Goal: Transaction & Acquisition: Purchase product/service

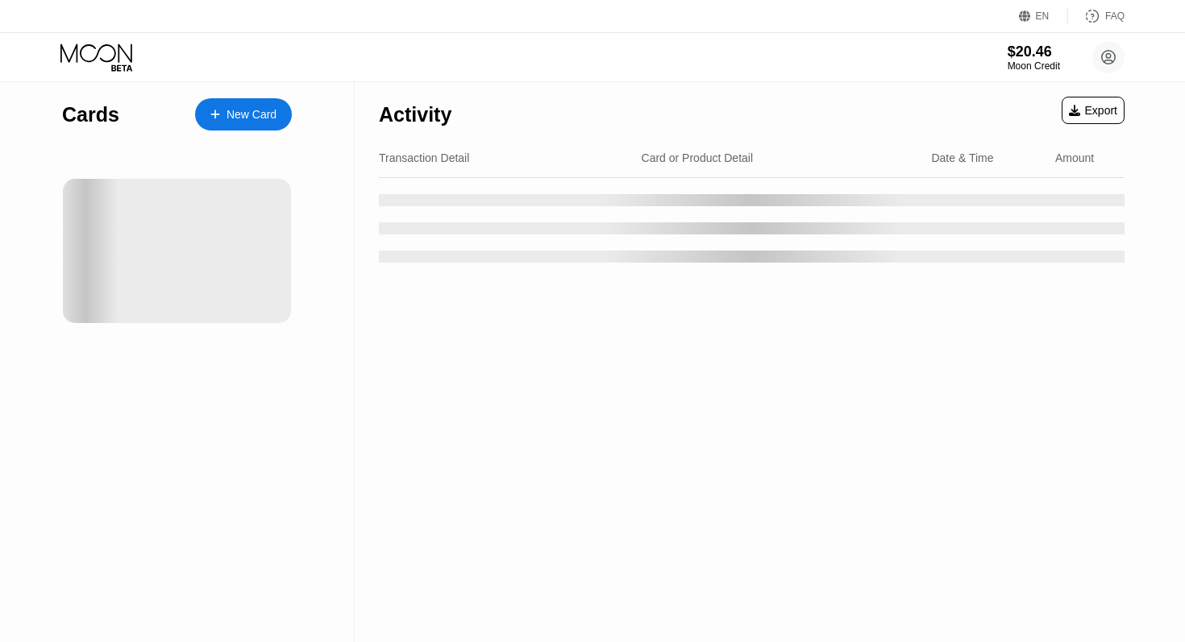
click at [1158, 164] on div "Cards New Card Activity Export Transaction Detail Card or Product Detail Date &…" at bounding box center [592, 362] width 1185 height 560
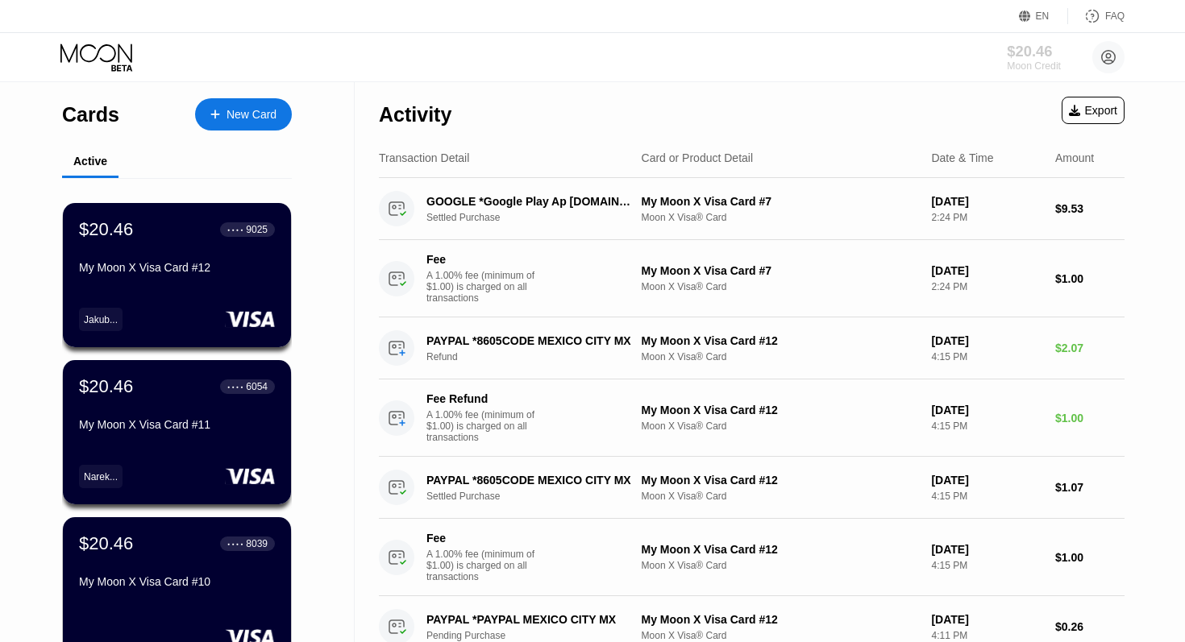
click at [1032, 60] on div "Moon Credit" at bounding box center [1034, 65] width 54 height 11
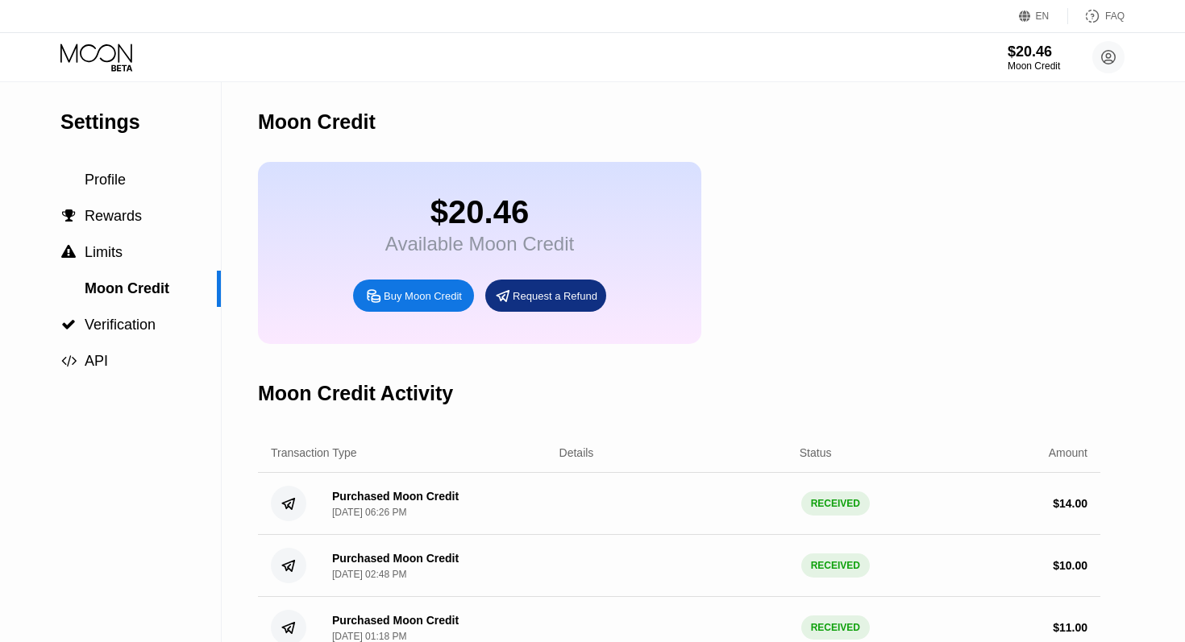
click at [412, 297] on div "Buy Moon Credit" at bounding box center [423, 296] width 78 height 14
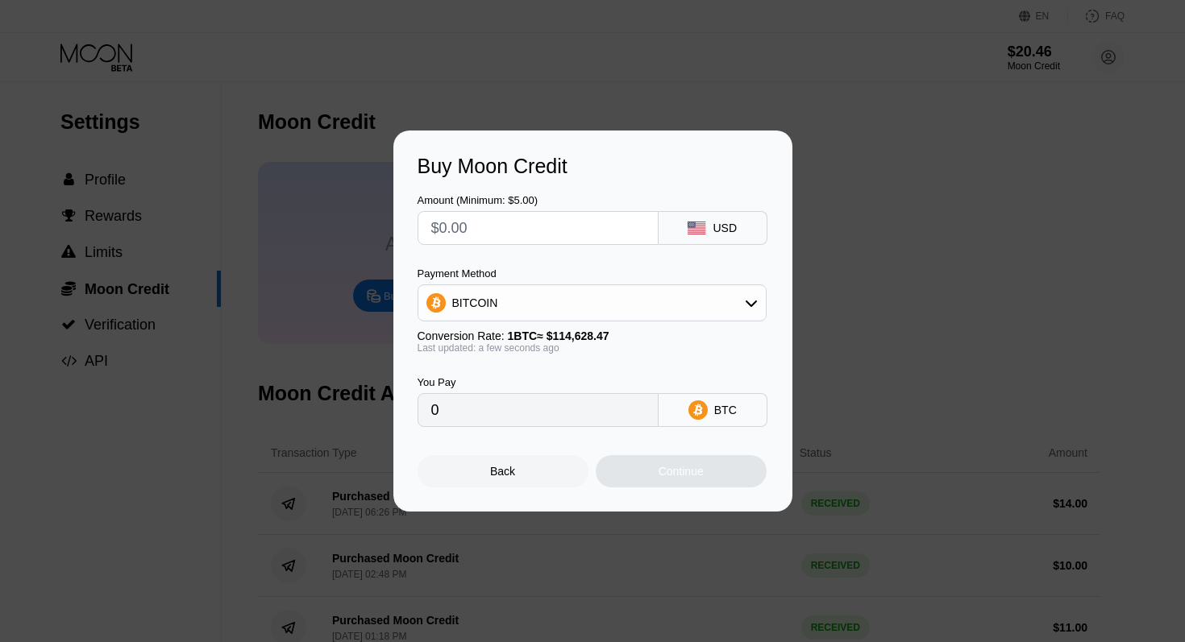
click at [533, 229] on input "text" at bounding box center [538, 228] width 214 height 32
type input "$4"
type input "0.00003490"
type input "$40"
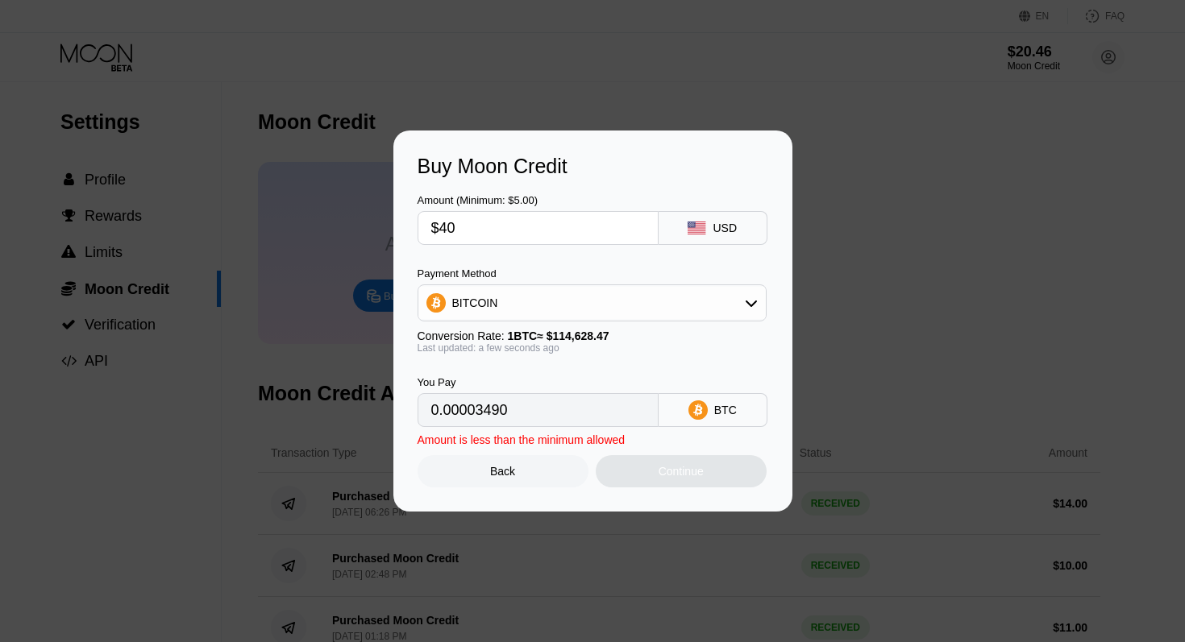
type input "0.00034896"
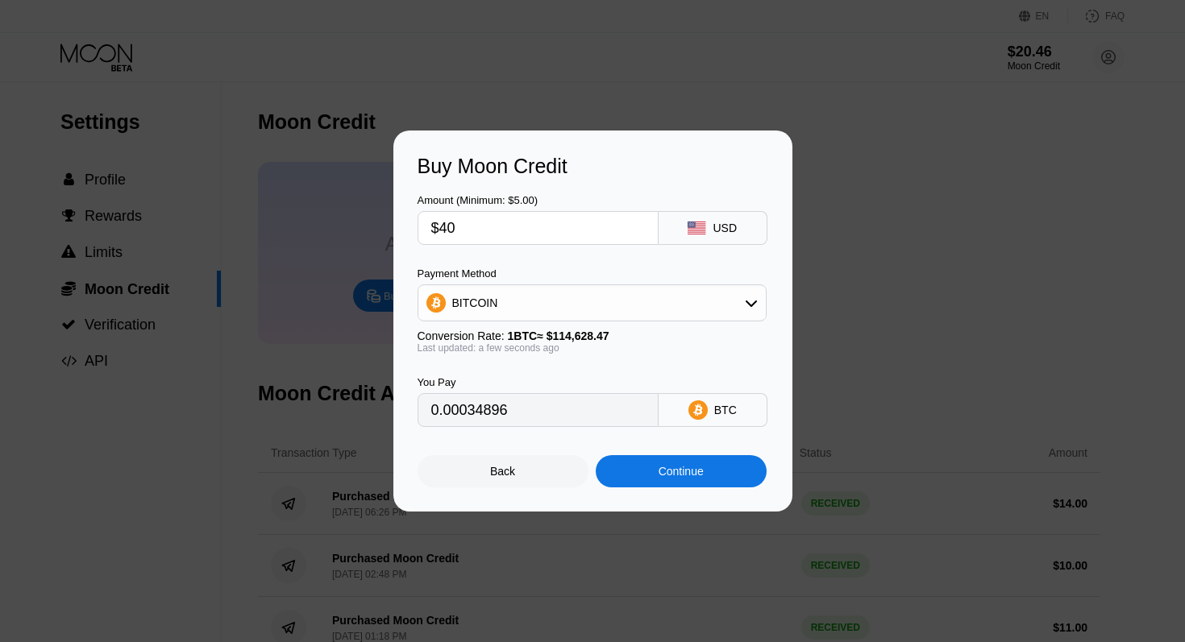
type input "$40"
click at [663, 471] on div "Continue" at bounding box center [681, 471] width 45 height 13
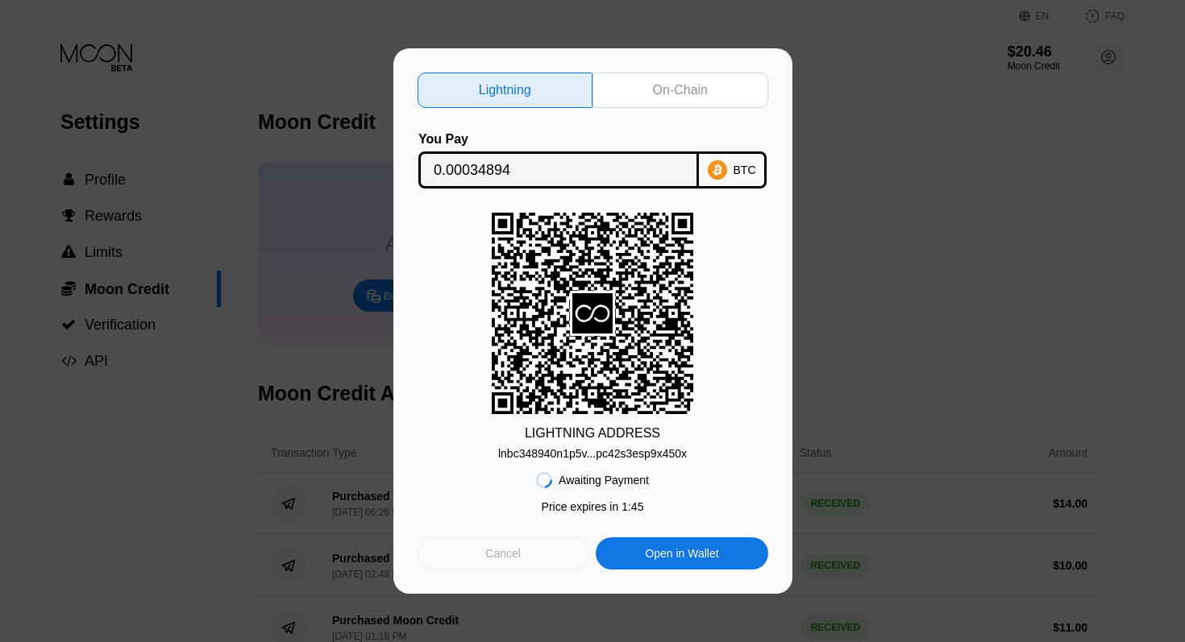
click at [539, 542] on div "Cancel" at bounding box center [504, 554] width 172 height 32
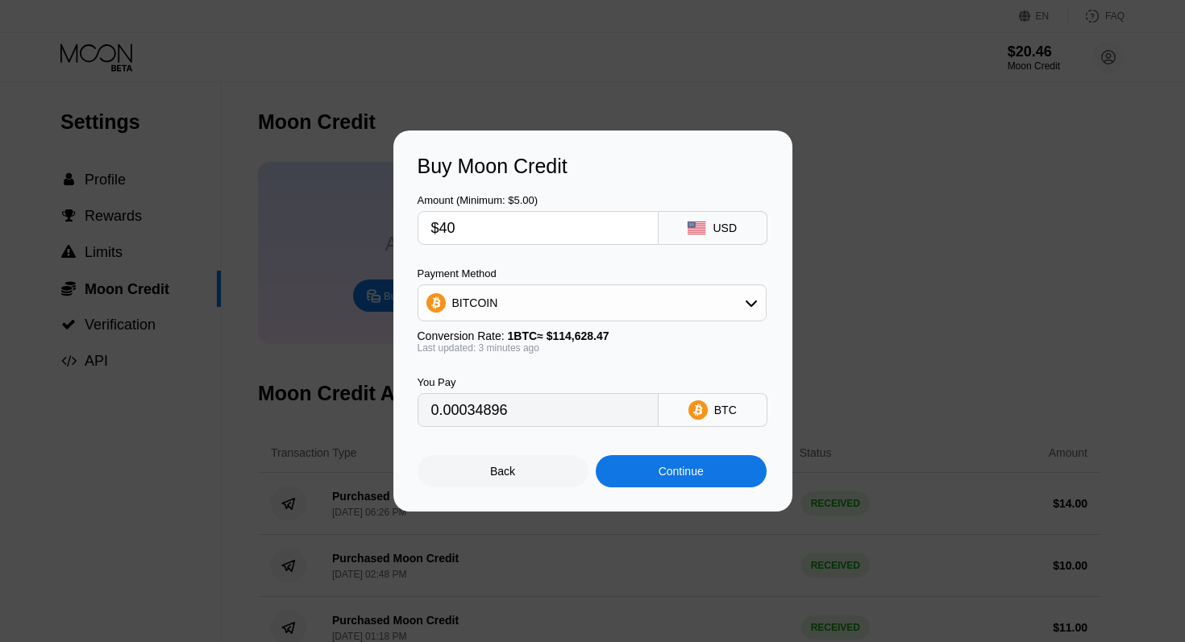
type input "0.00034894"
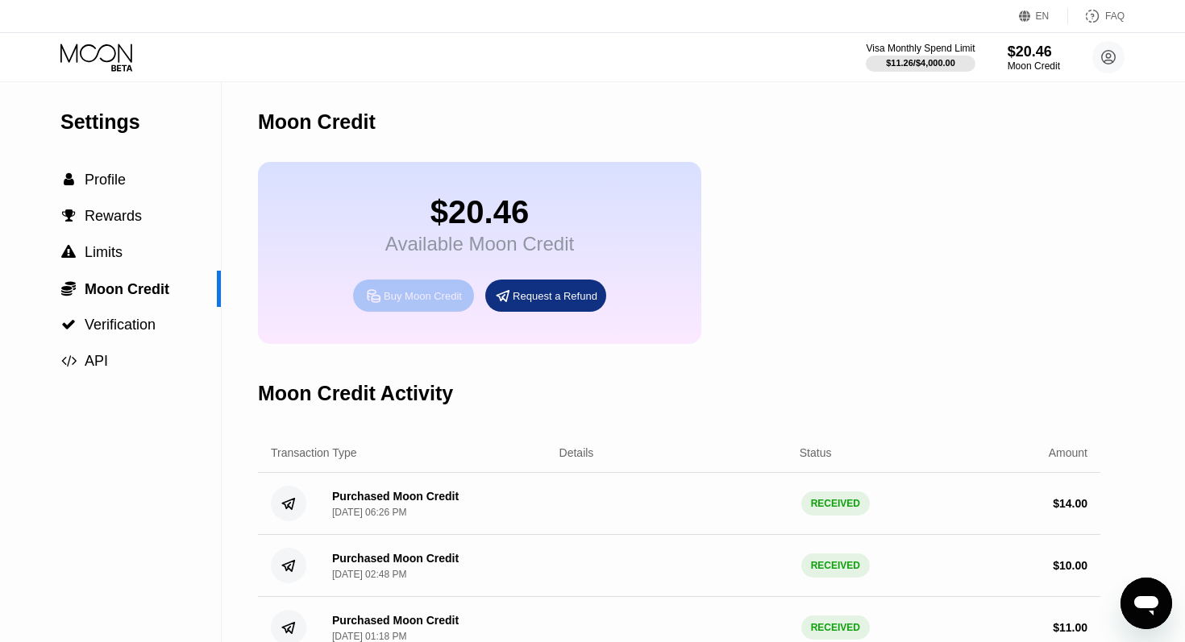
click at [447, 294] on div "Buy Moon Credit" at bounding box center [423, 296] width 78 height 14
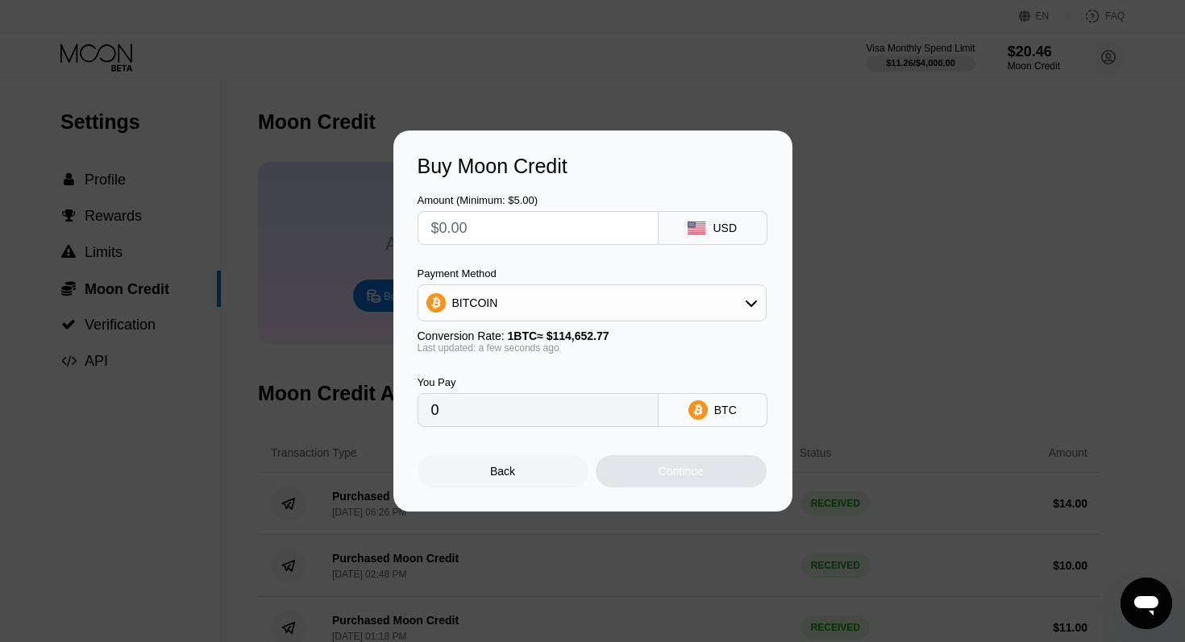
click at [499, 236] on input "text" at bounding box center [538, 228] width 214 height 32
type input "$5"
type input "0.00004361"
type input "$50"
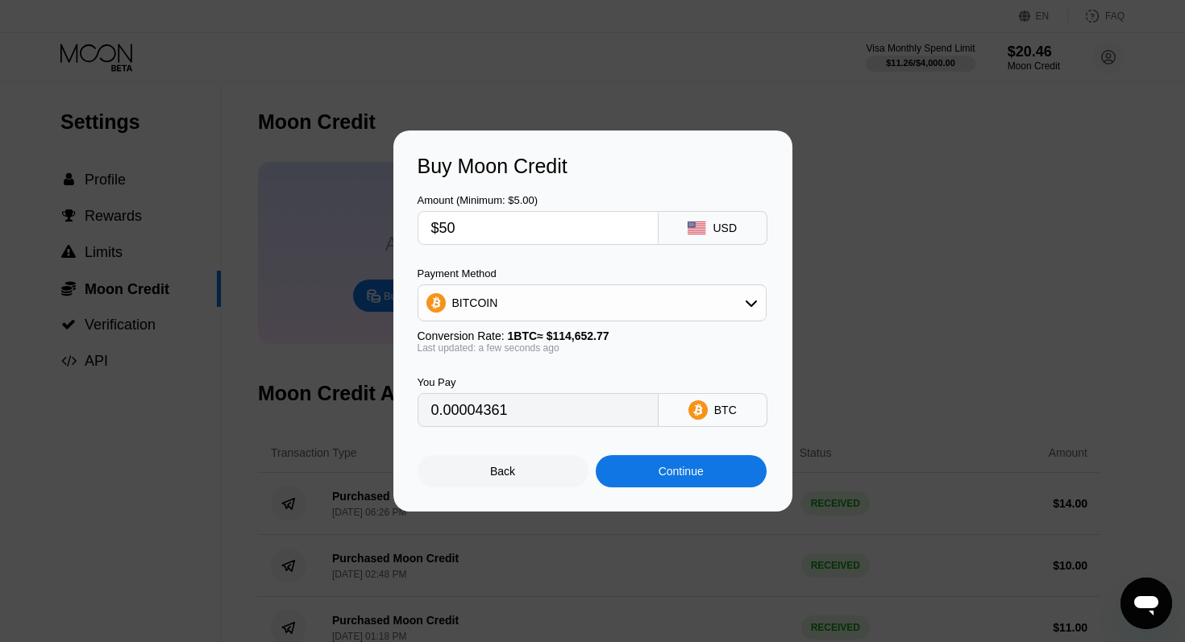
type input "0.00043610"
type input "$50"
click at [659, 472] on div "Continue" at bounding box center [681, 471] width 45 height 13
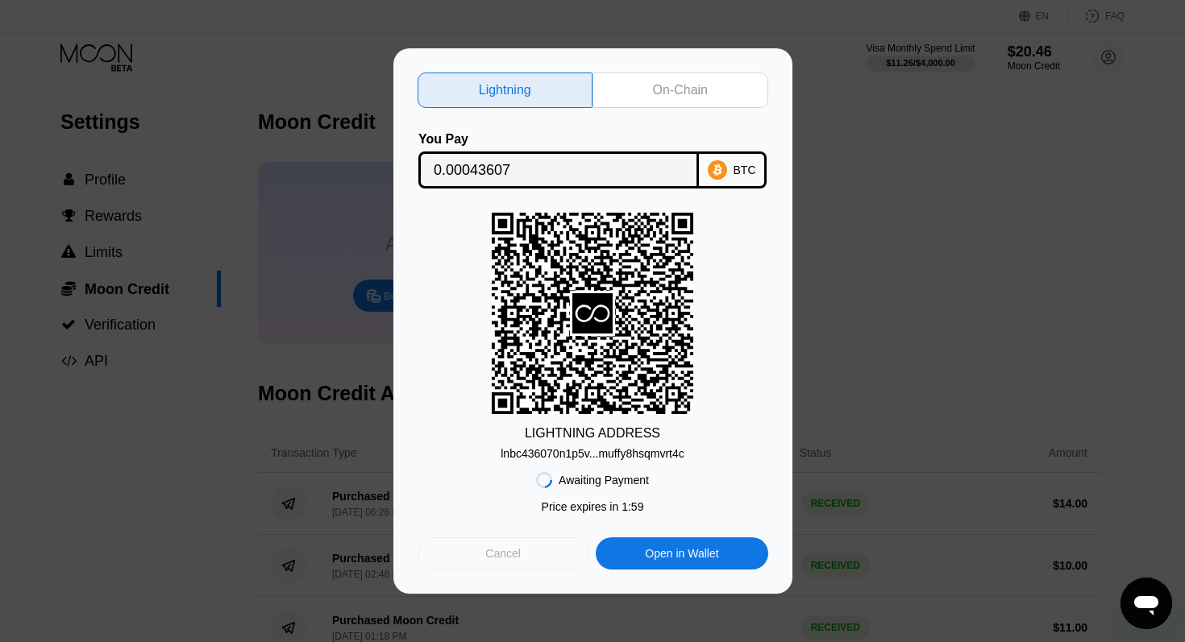
click at [534, 567] on div "Cancel" at bounding box center [504, 554] width 172 height 32
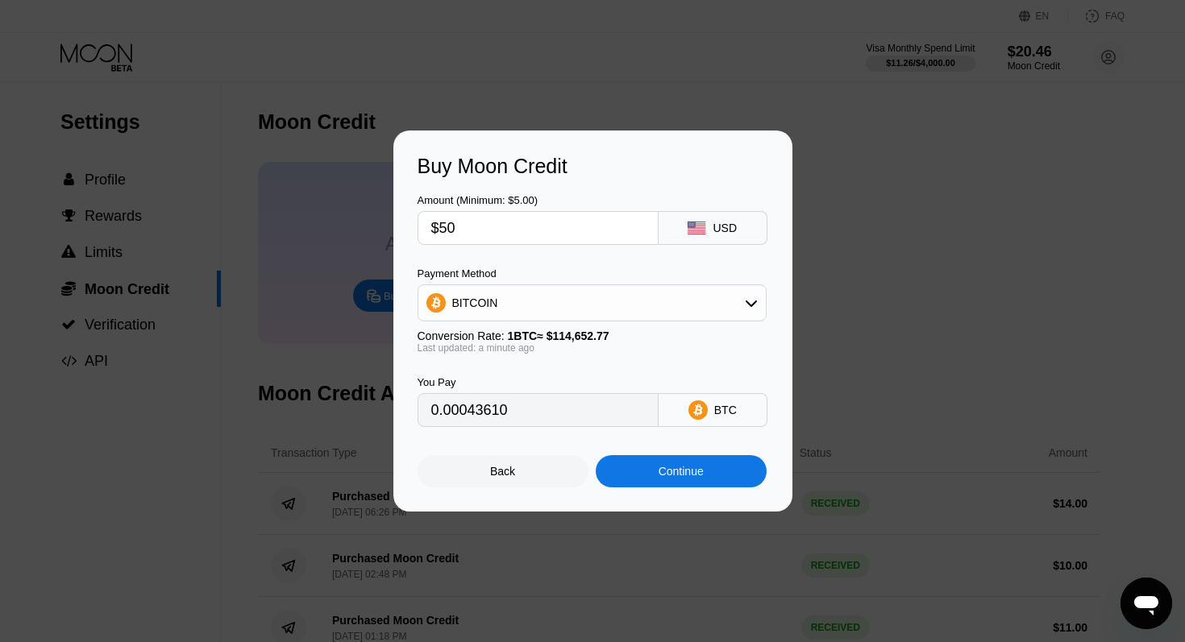
click at [514, 234] on input "$50" at bounding box center [538, 228] width 214 height 32
type input "$7"
type input "0.00006106"
type input "$78"
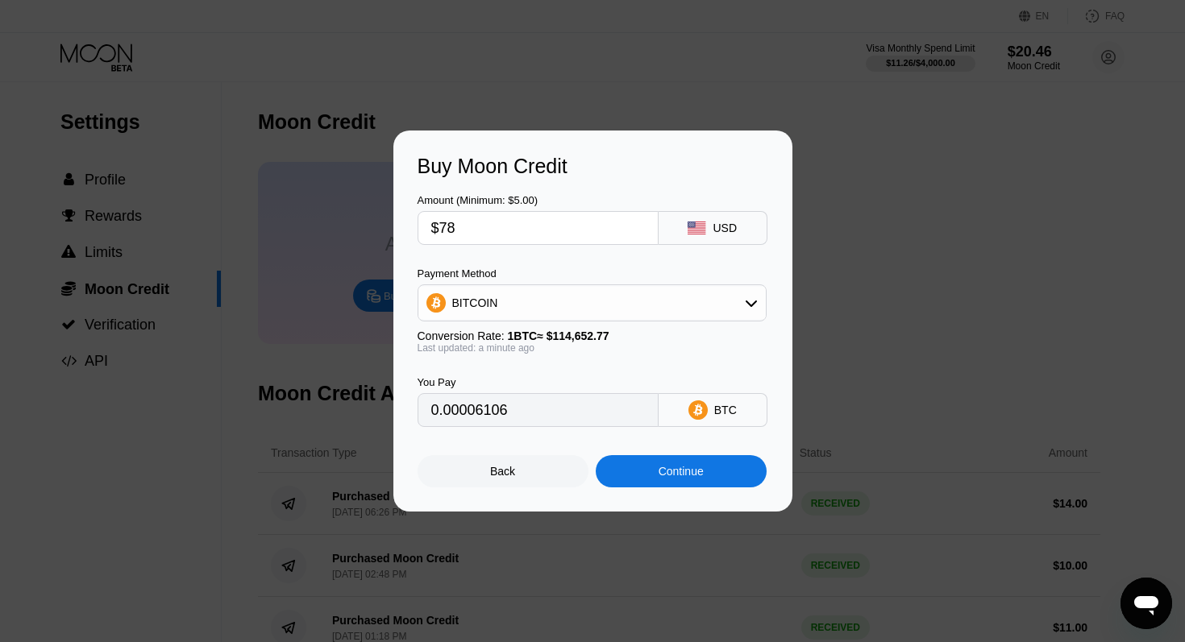
type input "0.00068032"
type input "$78.8"
type input "0.00068730"
type input "$78.8"
click at [627, 474] on div "Continue" at bounding box center [681, 471] width 171 height 32
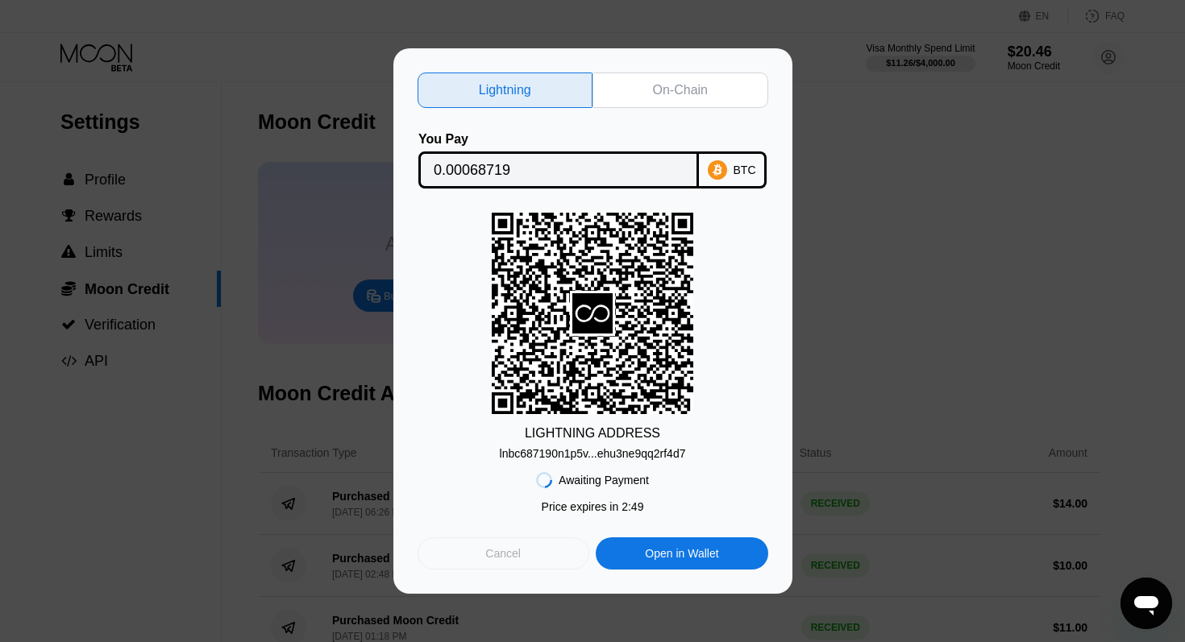
click at [511, 568] on div "Cancel" at bounding box center [504, 554] width 172 height 32
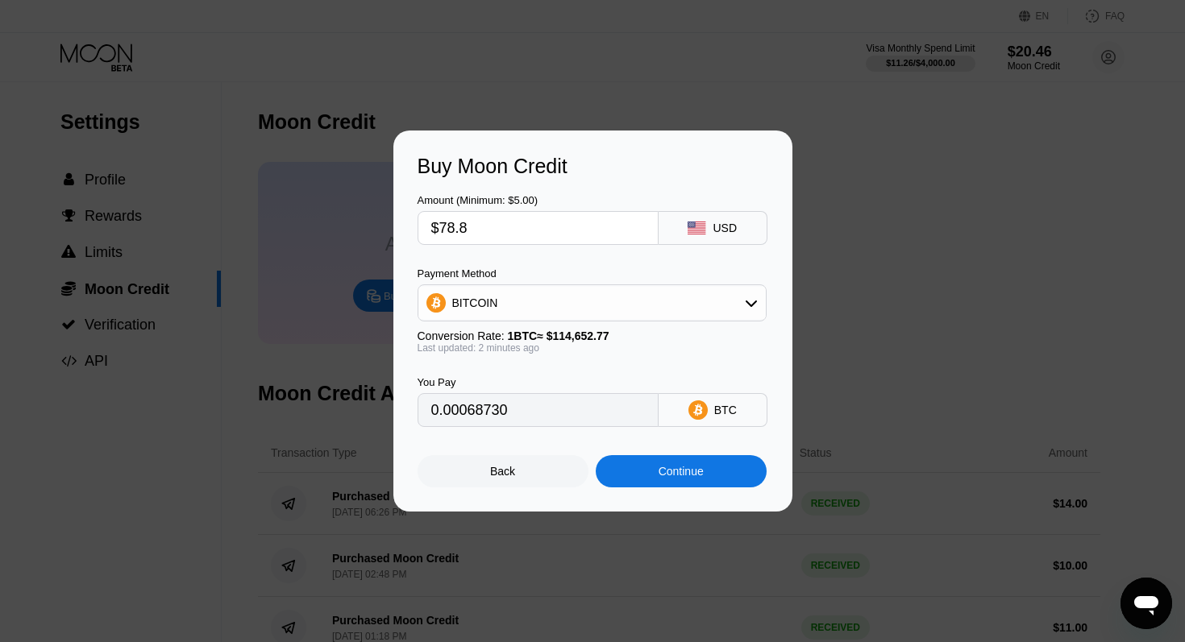
drag, startPoint x: 480, startPoint y: 233, endPoint x: 461, endPoint y: 229, distance: 19.0
click at [461, 229] on input "$78.8" at bounding box center [538, 228] width 214 height 32
type input "$78.5"
type input "0.00068468"
type input "$78.5"
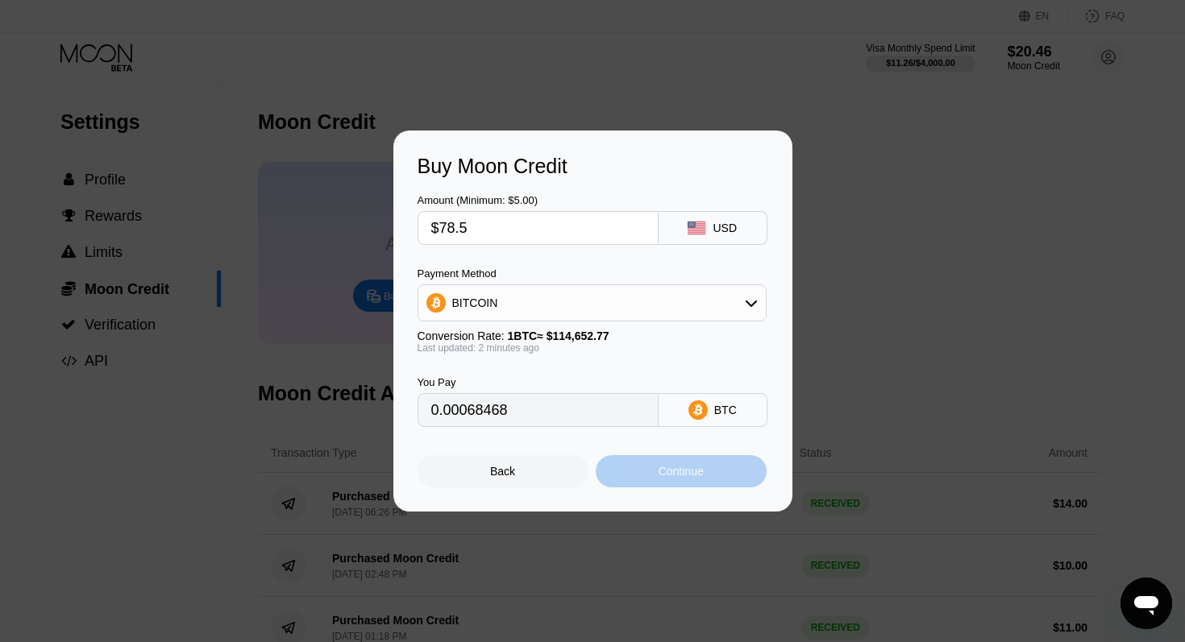
click at [647, 470] on div "Continue" at bounding box center [681, 471] width 171 height 32
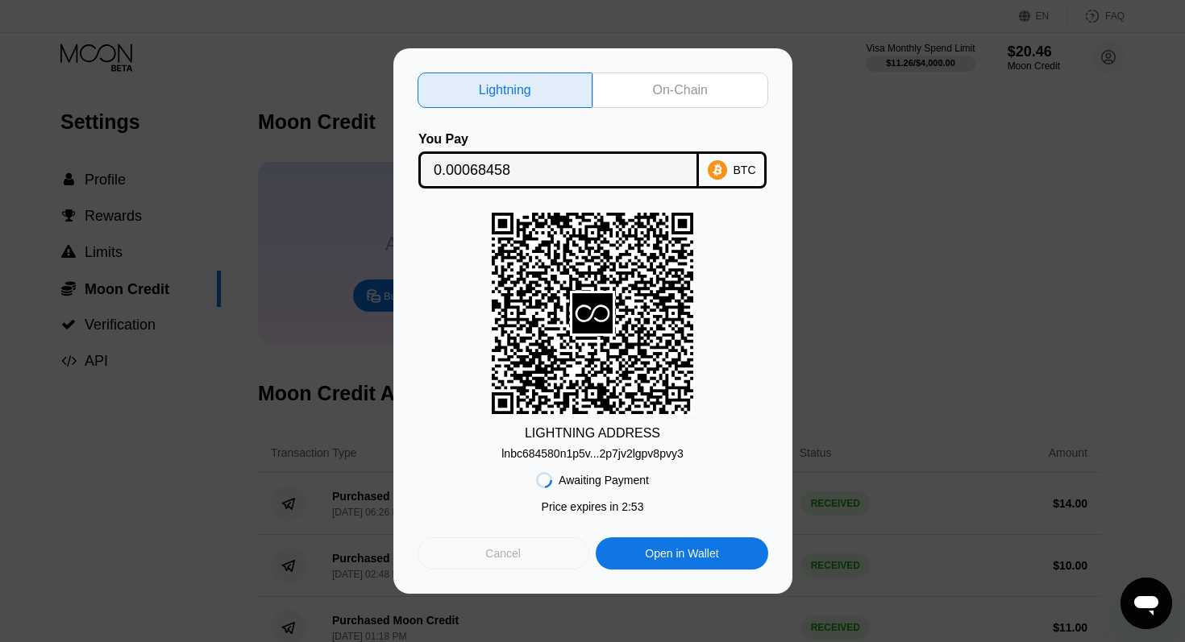
click at [519, 565] on div "Cancel" at bounding box center [504, 554] width 172 height 32
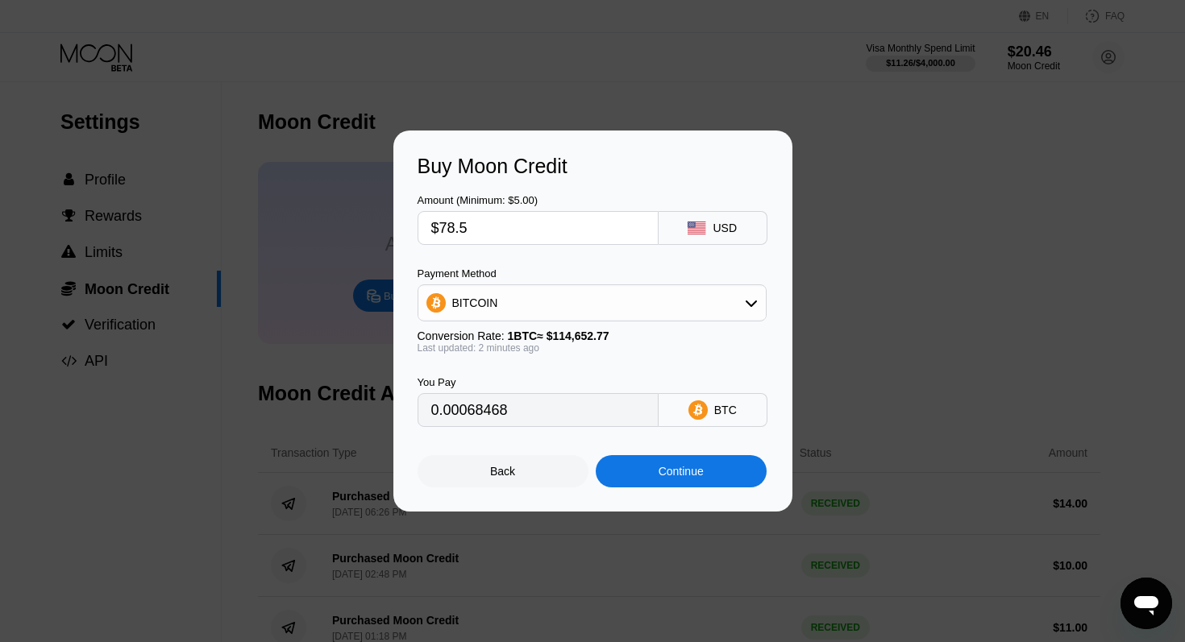
drag, startPoint x: 460, startPoint y: 234, endPoint x: 471, endPoint y: 234, distance: 10.5
click at [471, 234] on input "$78.5" at bounding box center [538, 228] width 214 height 32
type input "$78.2"
type input "0.00068206"
type input "$78.2"
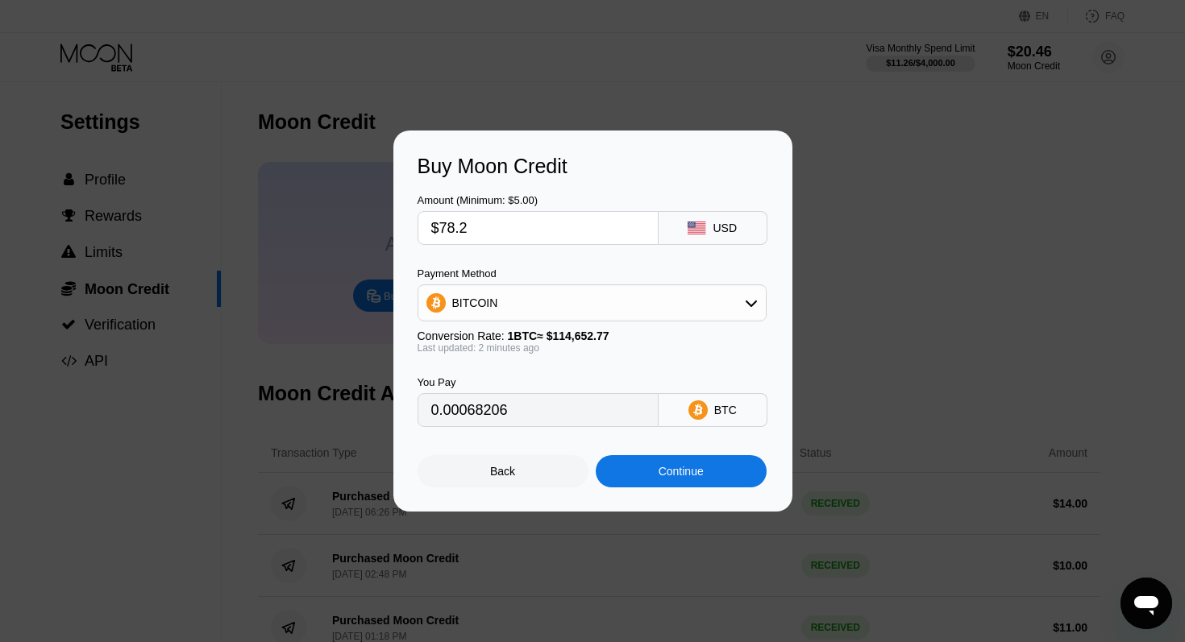
click at [671, 485] on div "Continue" at bounding box center [681, 471] width 171 height 32
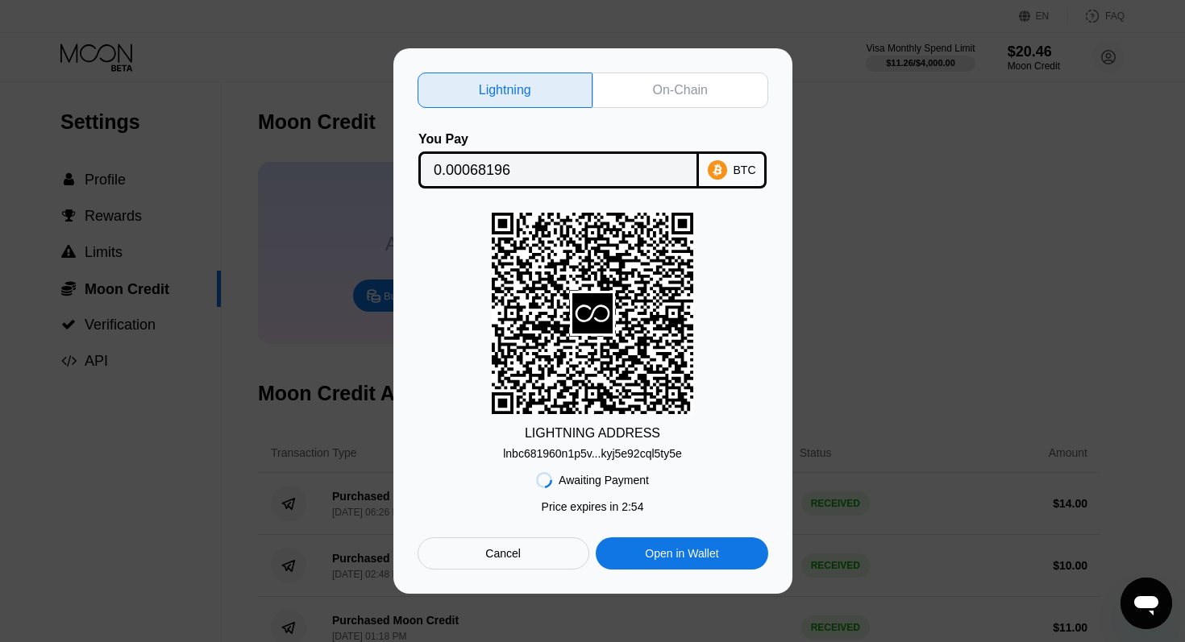
click at [540, 549] on div "Cancel" at bounding box center [504, 554] width 172 height 32
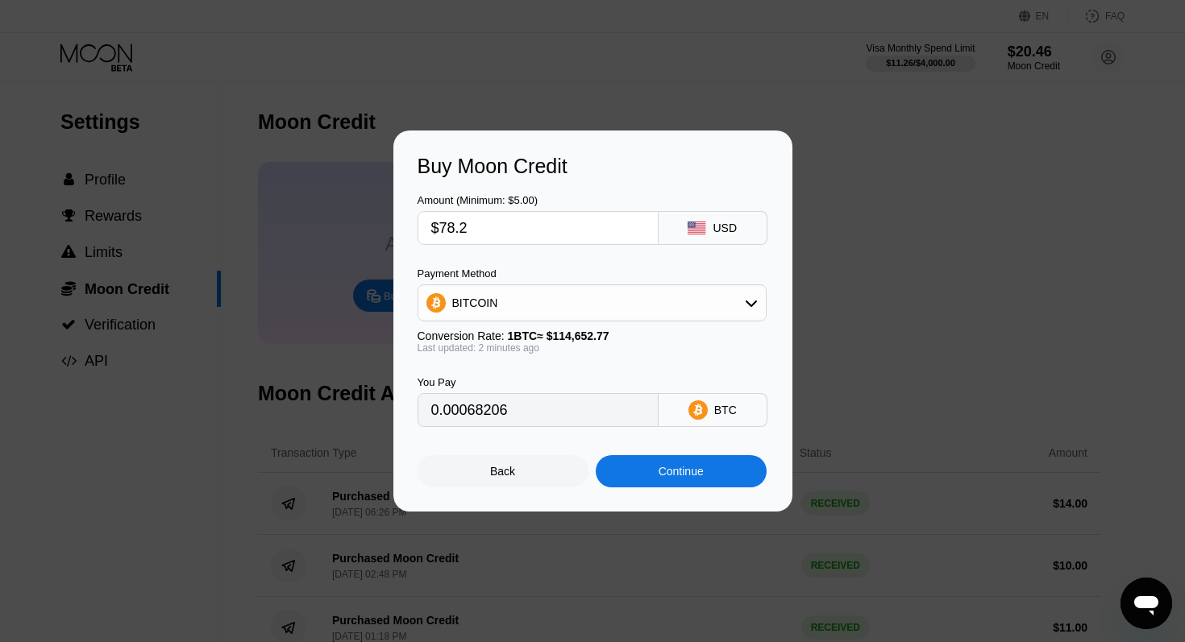
drag, startPoint x: 467, startPoint y: 227, endPoint x: 455, endPoint y: 227, distance: 11.3
click at [455, 227] on input "$78.2" at bounding box center [538, 228] width 214 height 32
type input "$78"
type input "0.00068032"
type input "$78"
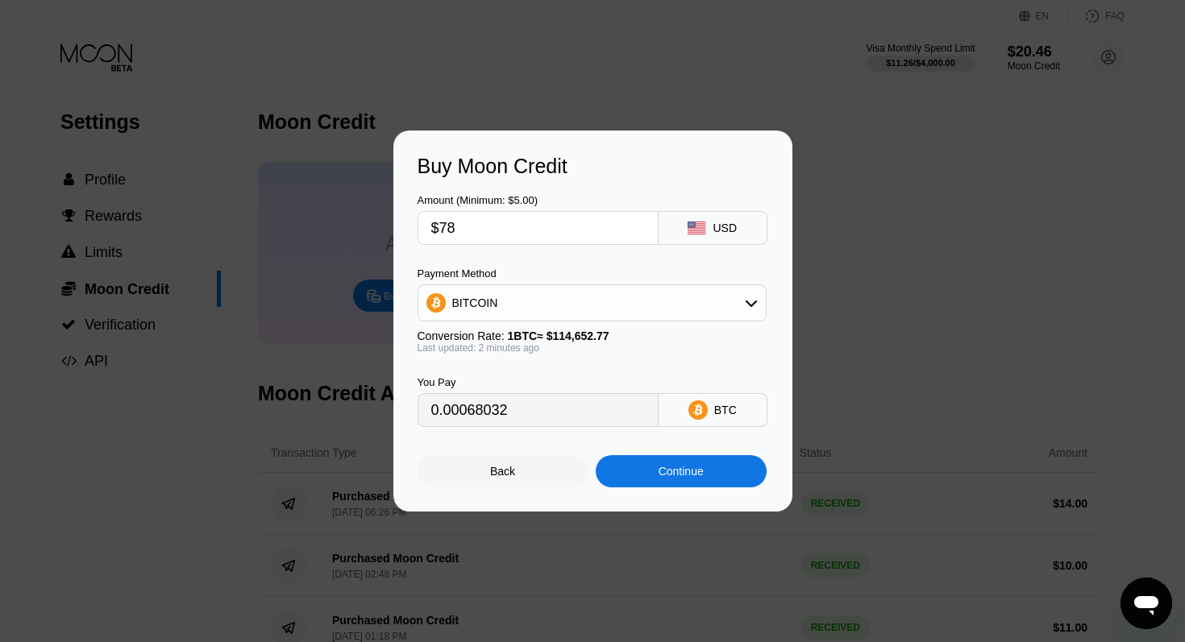
click at [676, 477] on div "Continue" at bounding box center [681, 471] width 45 height 13
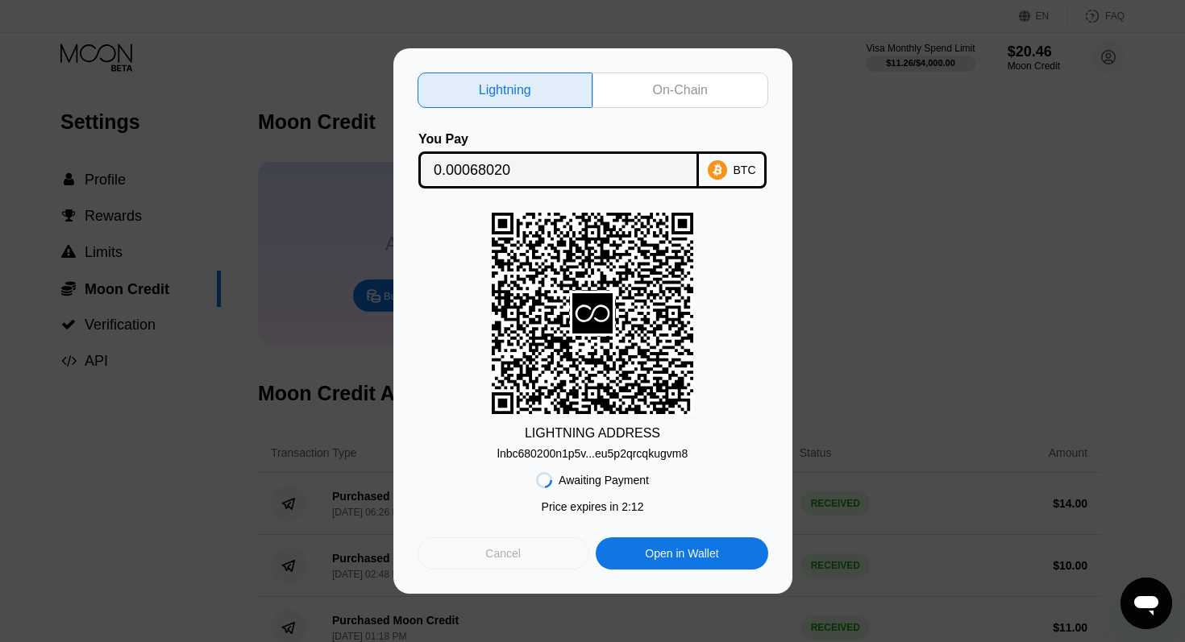
click at [555, 552] on div "Cancel" at bounding box center [504, 554] width 172 height 32
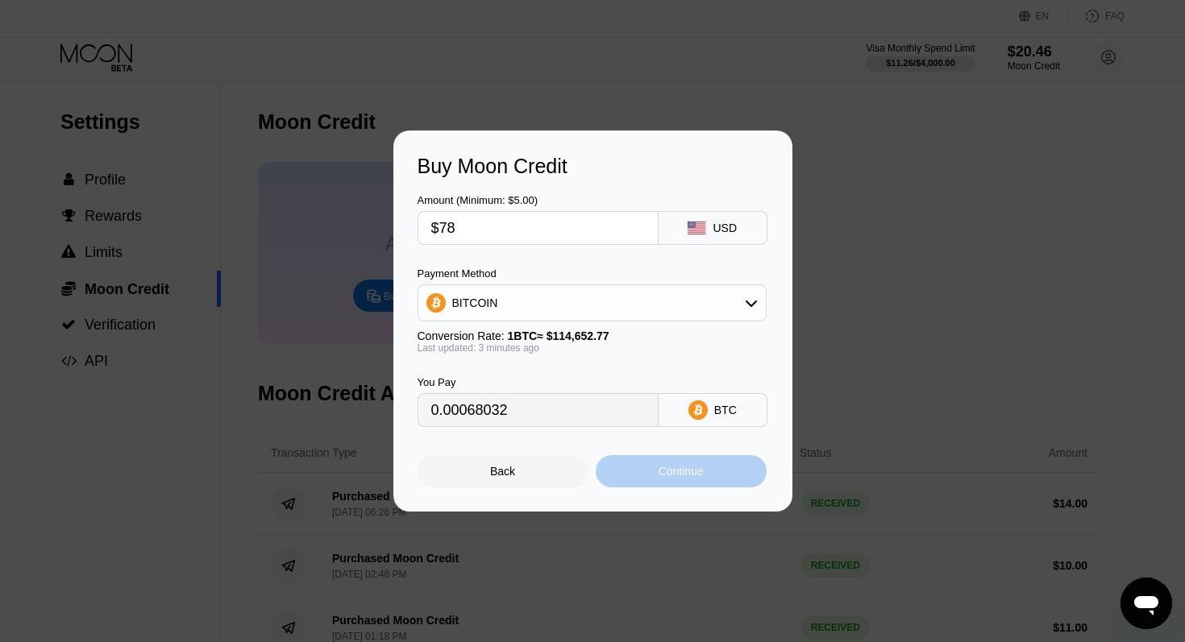
click at [665, 479] on div "Continue" at bounding box center [681, 471] width 171 height 32
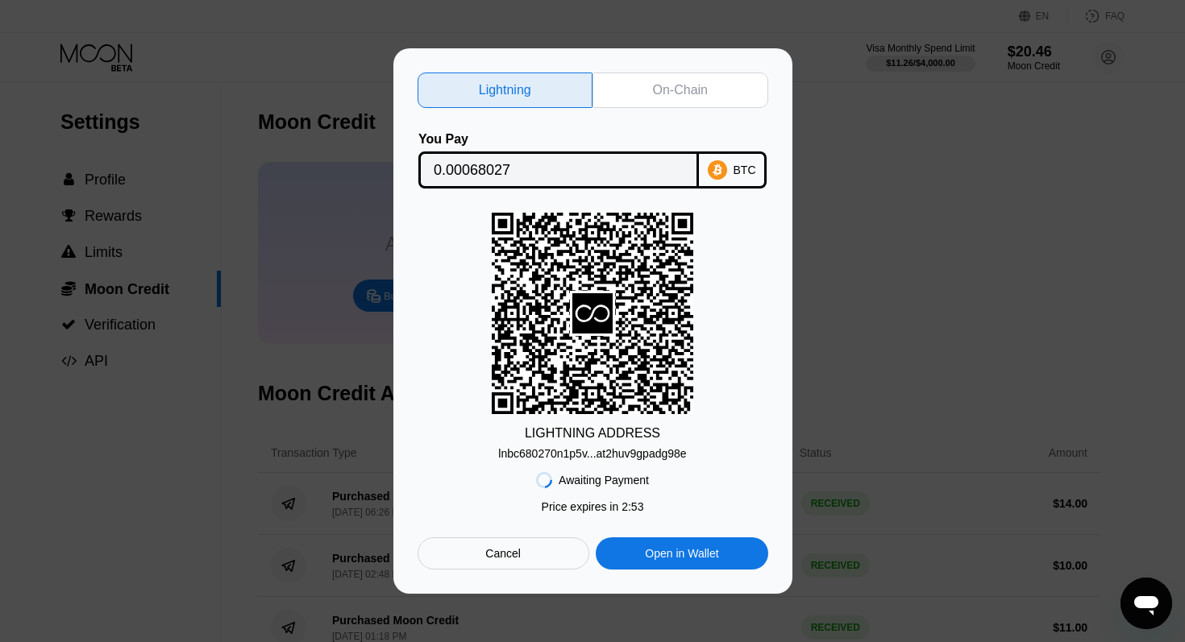
click at [504, 565] on div "Cancel" at bounding box center [504, 554] width 172 height 32
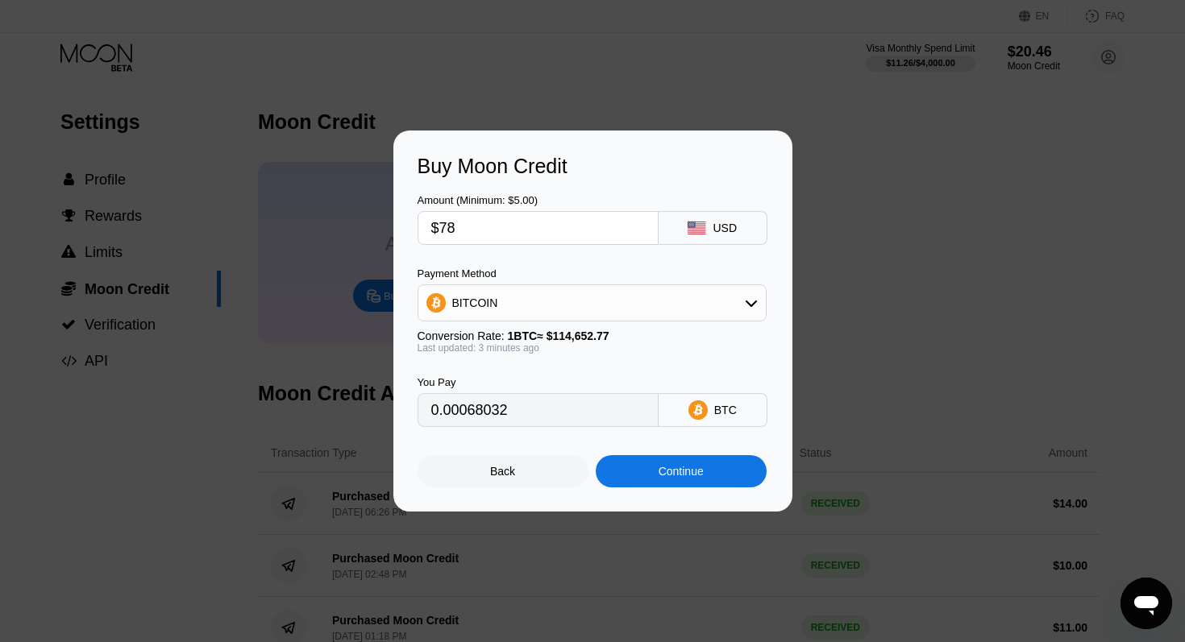
drag, startPoint x: 470, startPoint y: 232, endPoint x: 445, endPoint y: 233, distance: 25.0
click at [444, 233] on input "$78" at bounding box center [538, 228] width 214 height 32
click at [465, 230] on input "$78" at bounding box center [538, 228] width 214 height 32
drag, startPoint x: 459, startPoint y: 231, endPoint x: 448, endPoint y: 231, distance: 11.3
click at [448, 231] on input "$78" at bounding box center [538, 228] width 214 height 32
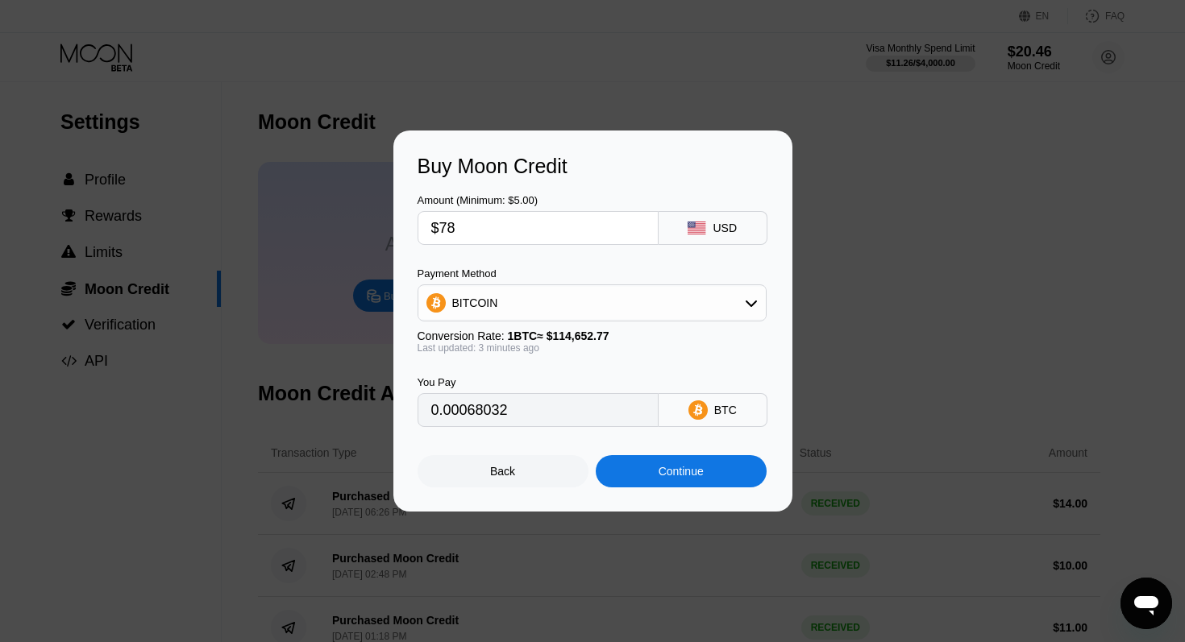
type input "$77"
type input "0.00067160"
type input "$77.8"
type input "0.00067858"
type input "$77.8"
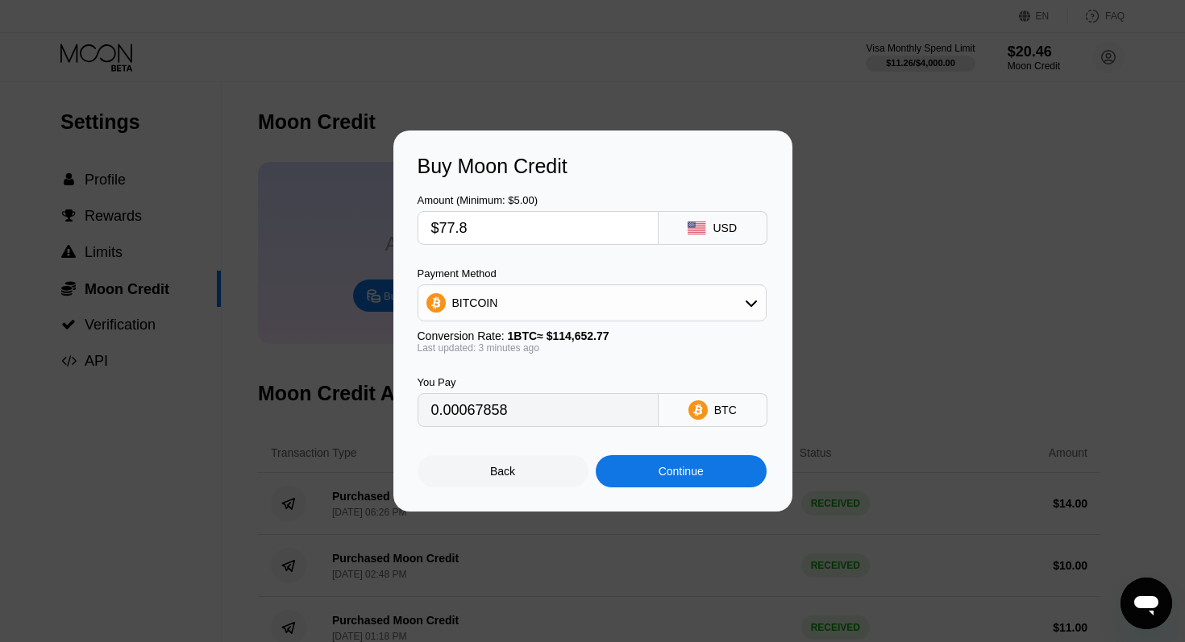
click at [655, 468] on div "Continue" at bounding box center [681, 471] width 171 height 32
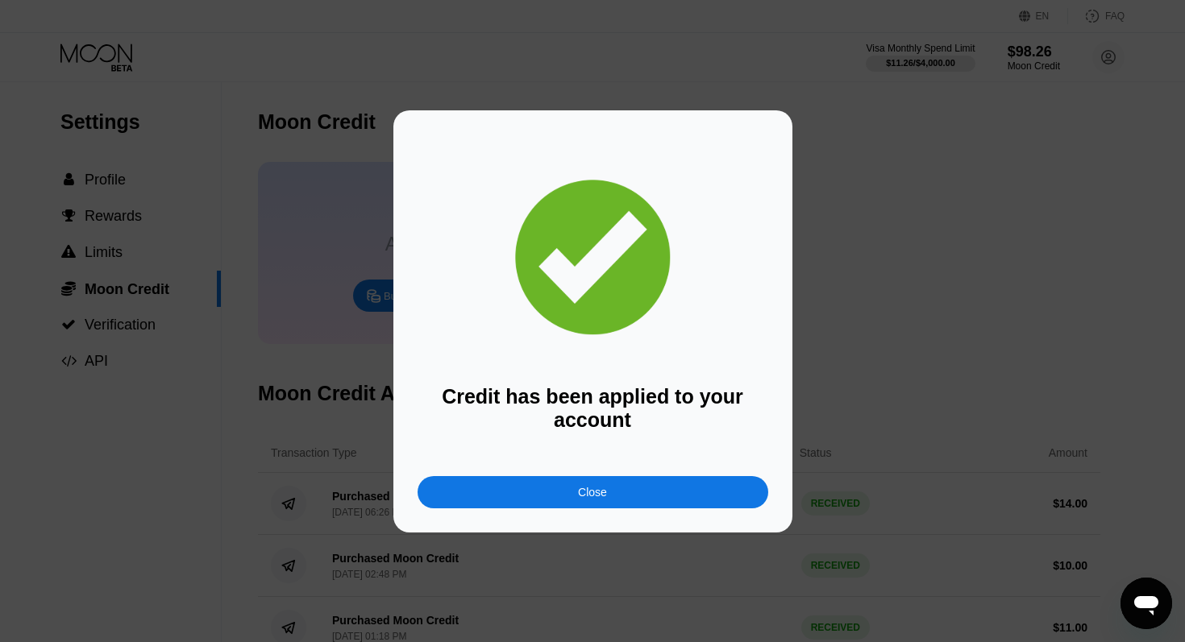
click at [584, 493] on div "Close" at bounding box center [592, 492] width 29 height 13
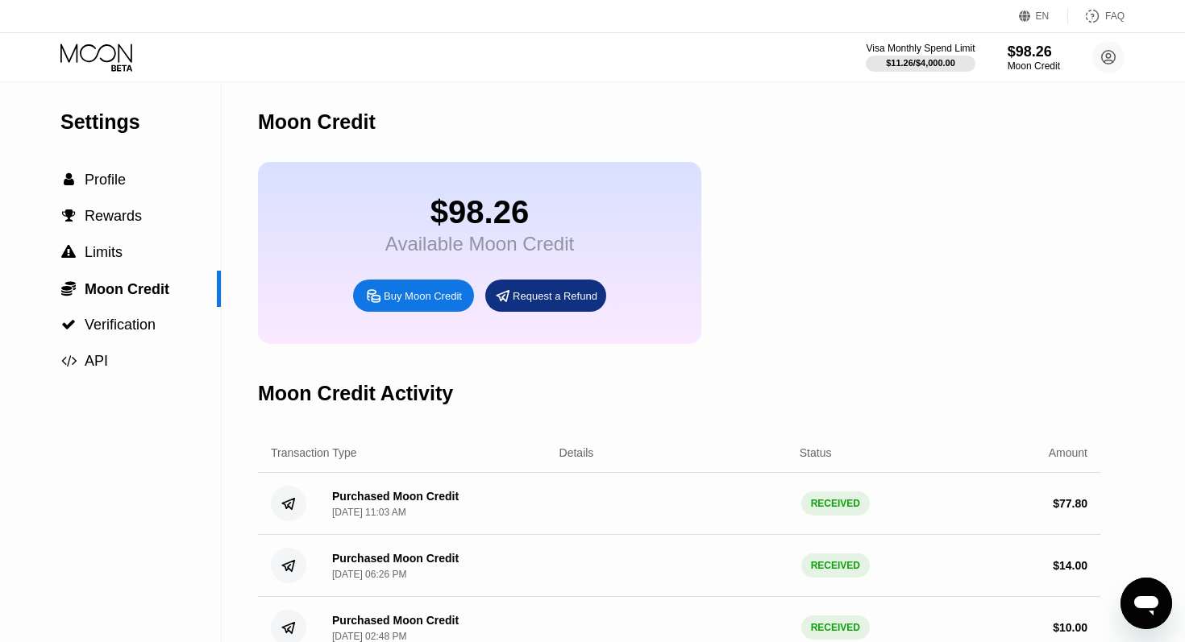
click at [97, 54] on icon at bounding box center [96, 53] width 72 height 19
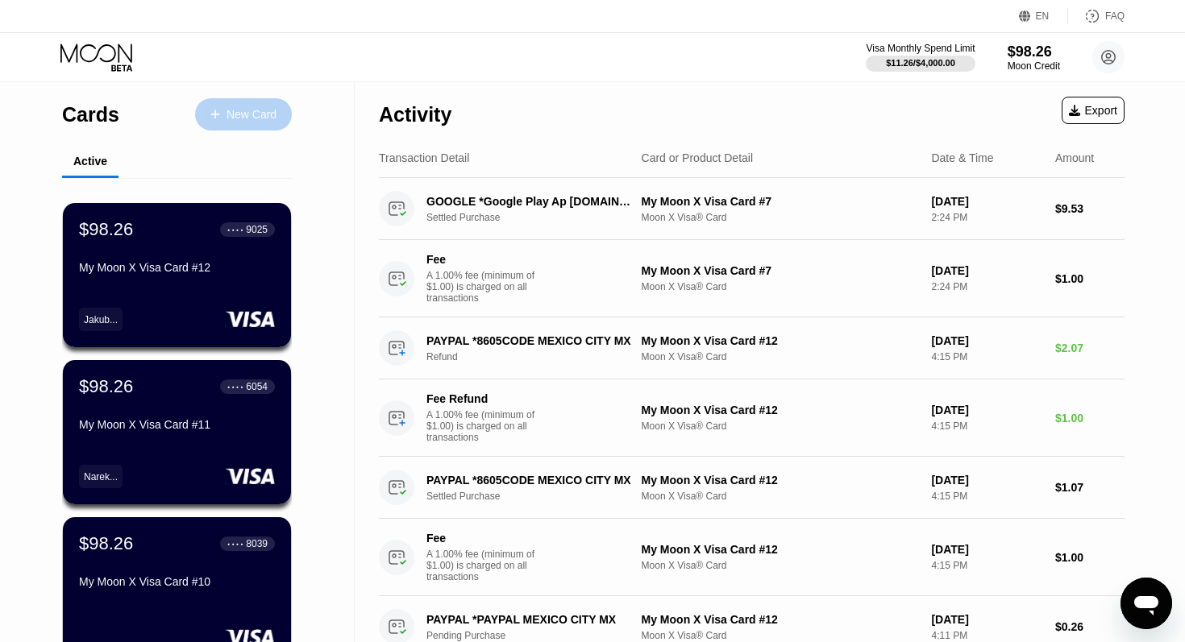
click at [261, 106] on div "New Card" at bounding box center [243, 114] width 97 height 32
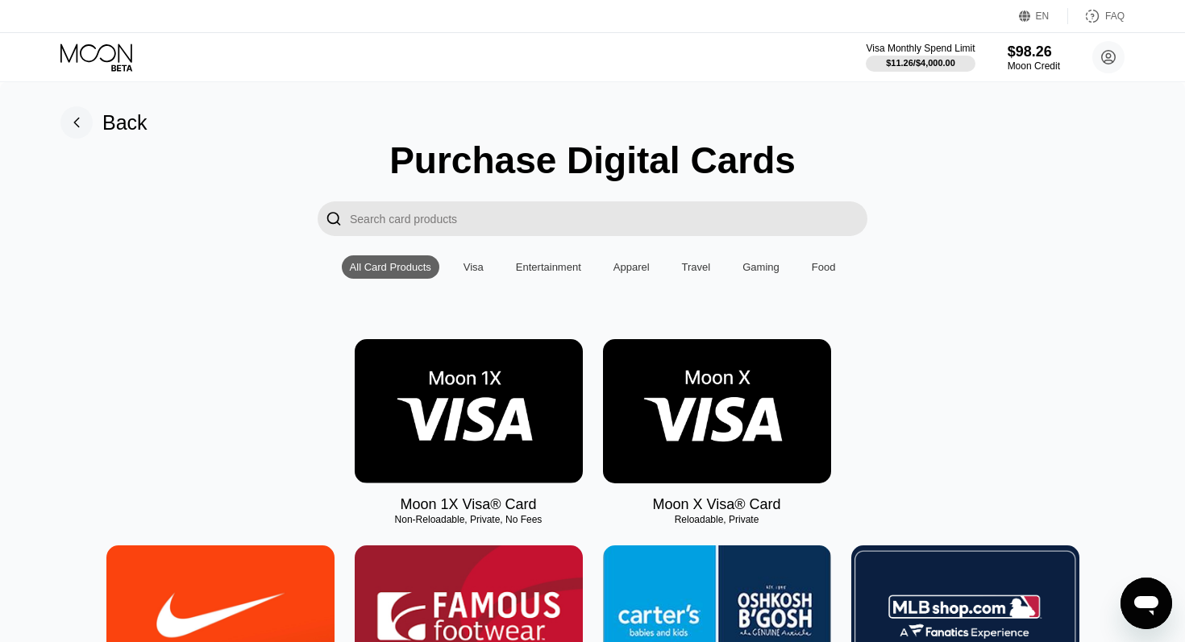
click at [746, 439] on img at bounding box center [717, 411] width 228 height 144
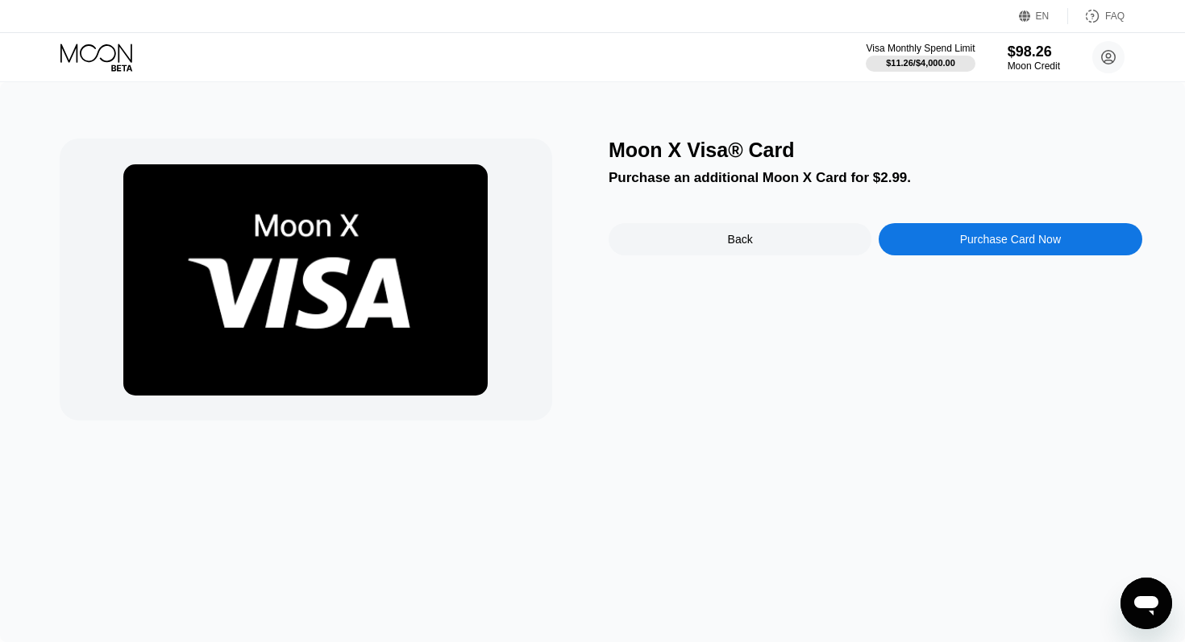
click at [971, 247] on div "Purchase Card Now" at bounding box center [1010, 239] width 263 height 32
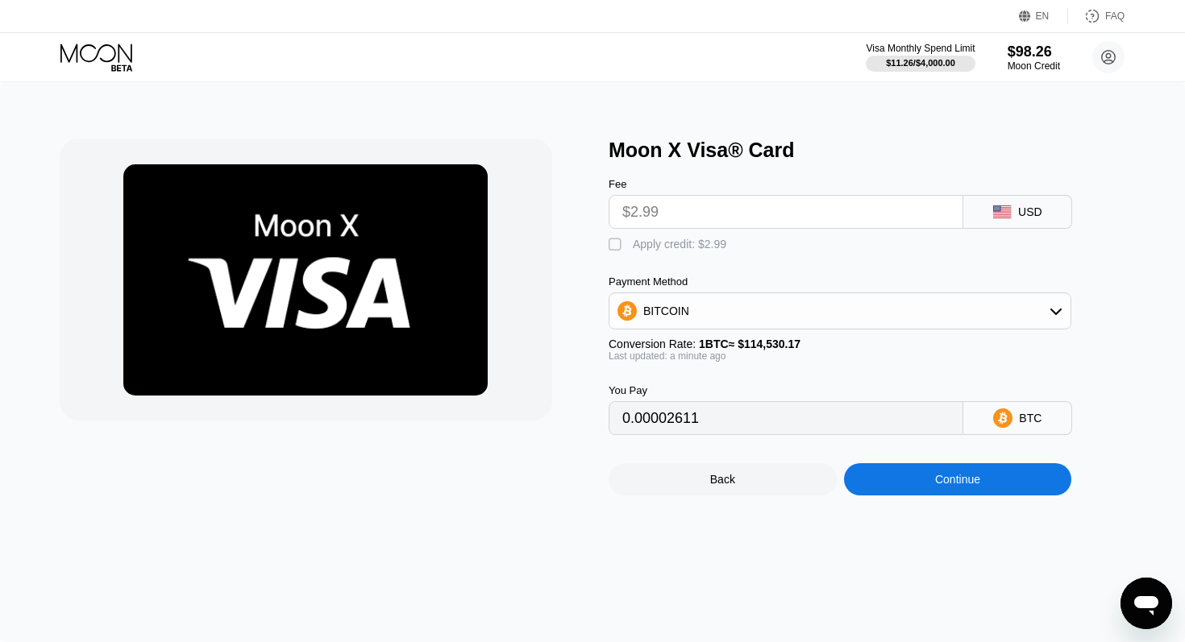
click at [769, 206] on input "$2.99" at bounding box center [785, 212] width 327 height 32
click at [616, 245] on div "" at bounding box center [617, 245] width 16 height 16
type input "0"
click at [878, 485] on div "Continue" at bounding box center [958, 480] width 228 height 32
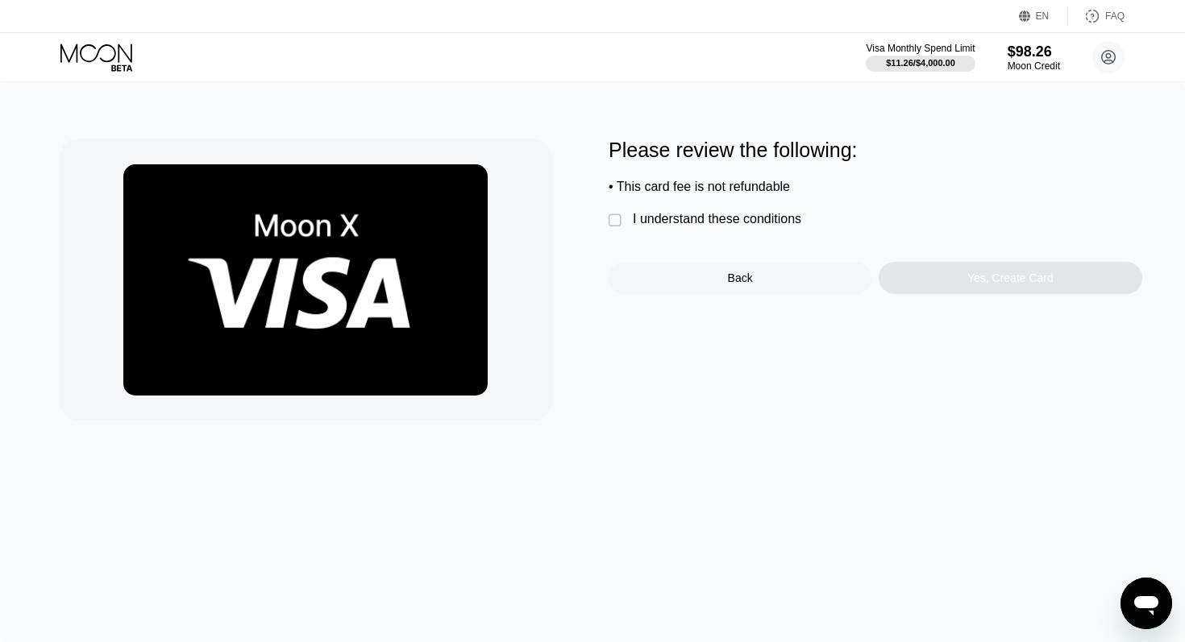
click at [642, 227] on div "I understand these conditions" at bounding box center [717, 219] width 168 height 15
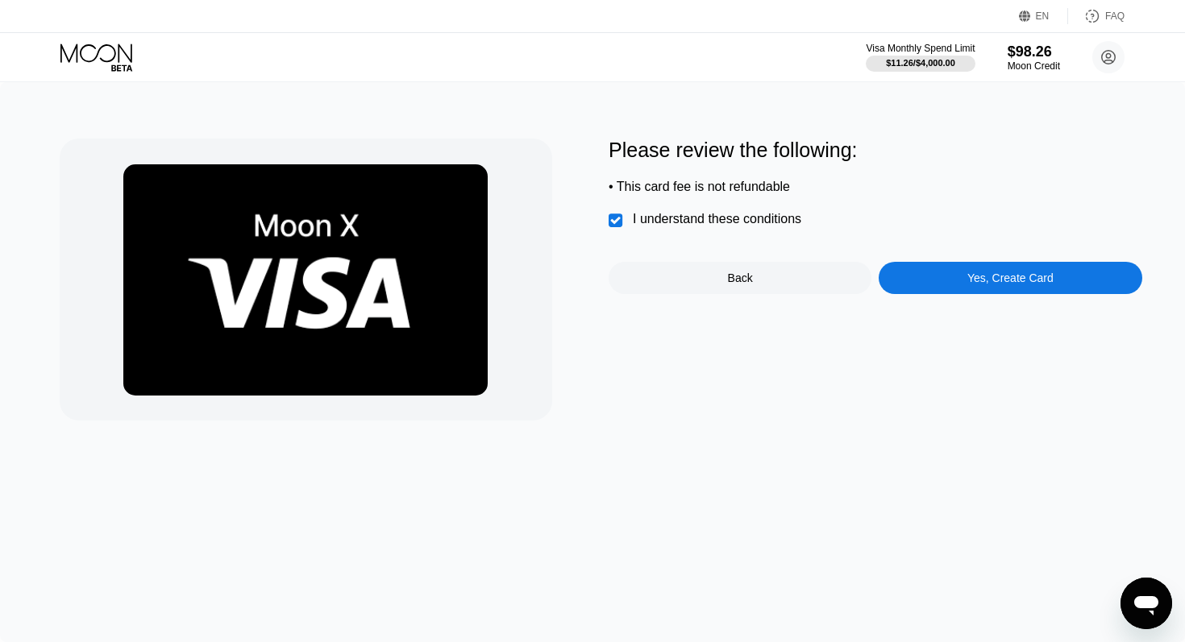
click at [961, 276] on div "Yes, Create Card" at bounding box center [1010, 278] width 263 height 32
